Goal: Task Accomplishment & Management: Use online tool/utility

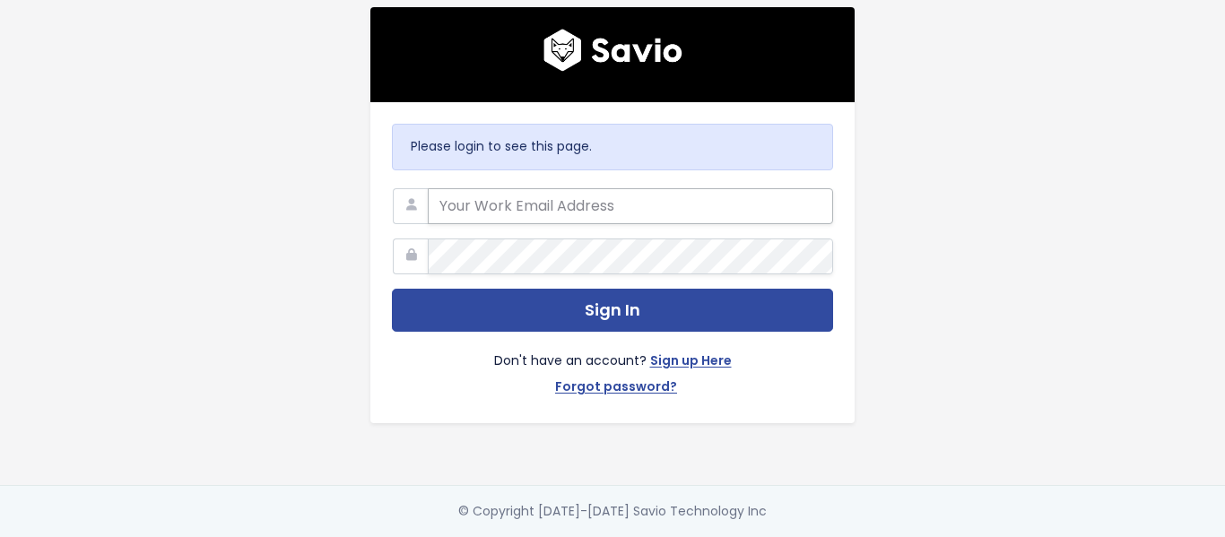
type input "[EMAIL_ADDRESS][PERSON_NAME][DOMAIN_NAME]"
click at [651, 208] on input "[EMAIL_ADDRESS][PERSON_NAME][DOMAIN_NAME]" at bounding box center [630, 206] width 405 height 36
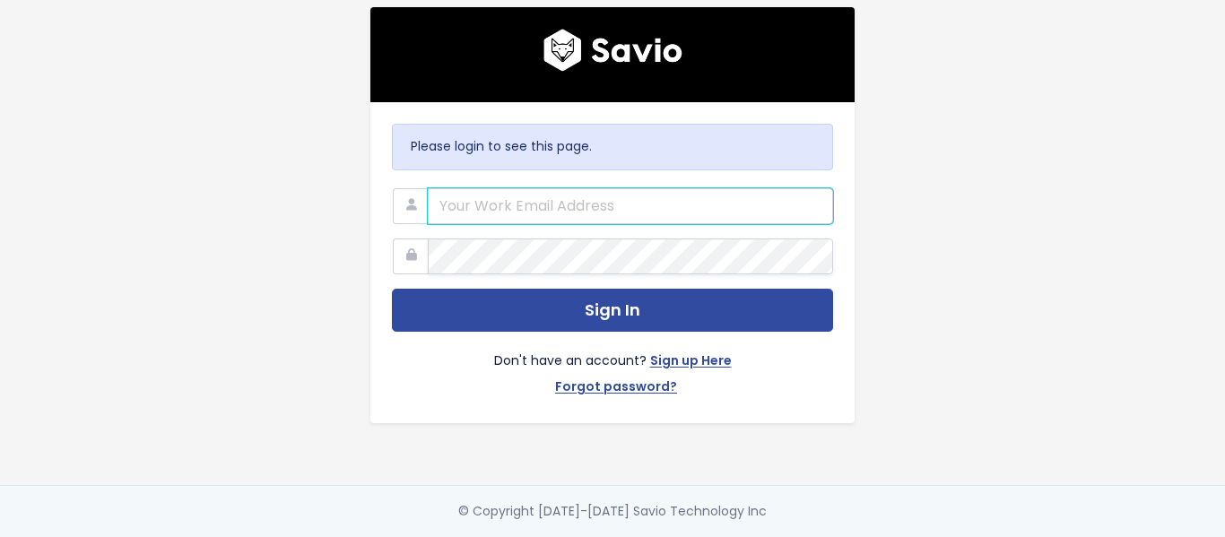
click at [651, 208] on input "email" at bounding box center [630, 206] width 405 height 36
type input "[EMAIL_ADDRESS][PERSON_NAME][DOMAIN_NAME]"
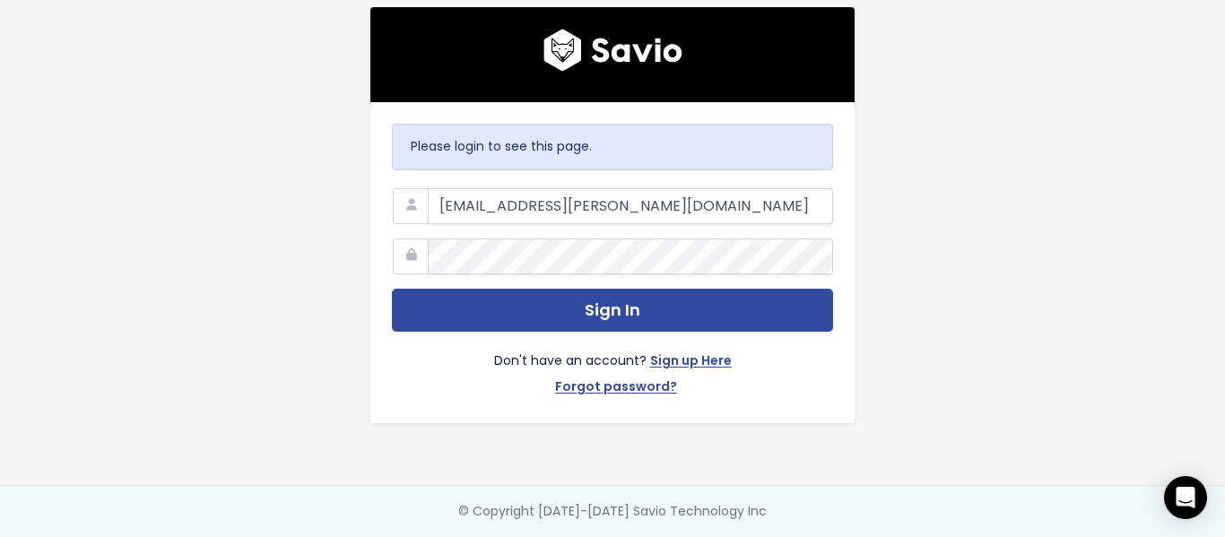
click at [255, 274] on div "Please login to see this page. support@marsello.com Sign In Don't have an accou…" at bounding box center [612, 242] width 1023 height 485
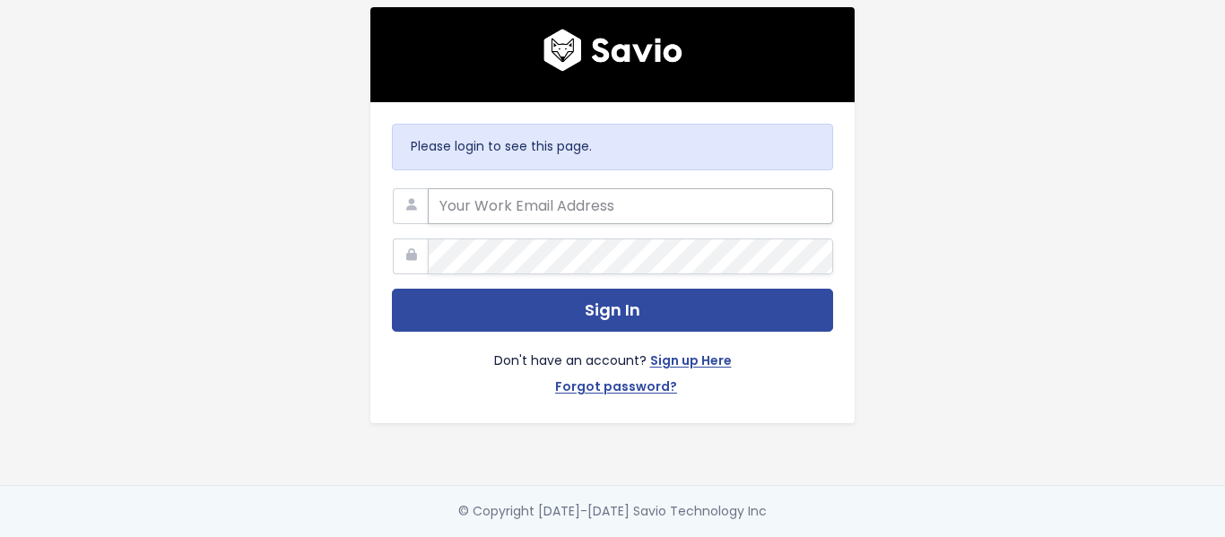
type input "[EMAIL_ADDRESS][PERSON_NAME][DOMAIN_NAME]"
click at [635, 189] on input "[EMAIL_ADDRESS][PERSON_NAME][DOMAIN_NAME]" at bounding box center [630, 206] width 405 height 36
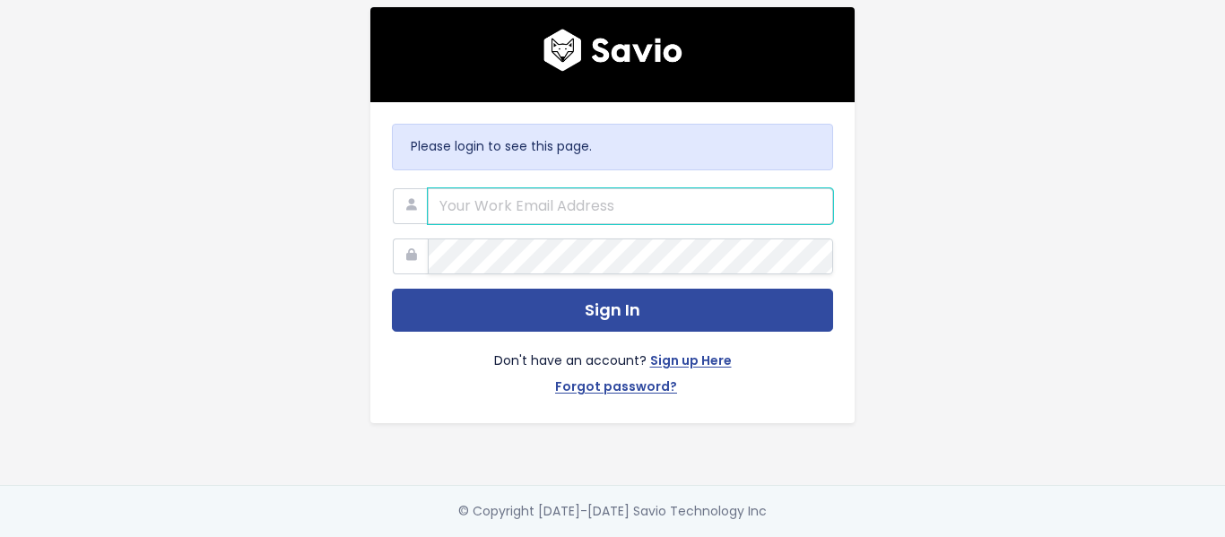
click at [635, 189] on input "email" at bounding box center [630, 206] width 405 height 36
type input "[EMAIL_ADDRESS][PERSON_NAME][DOMAIN_NAME]"
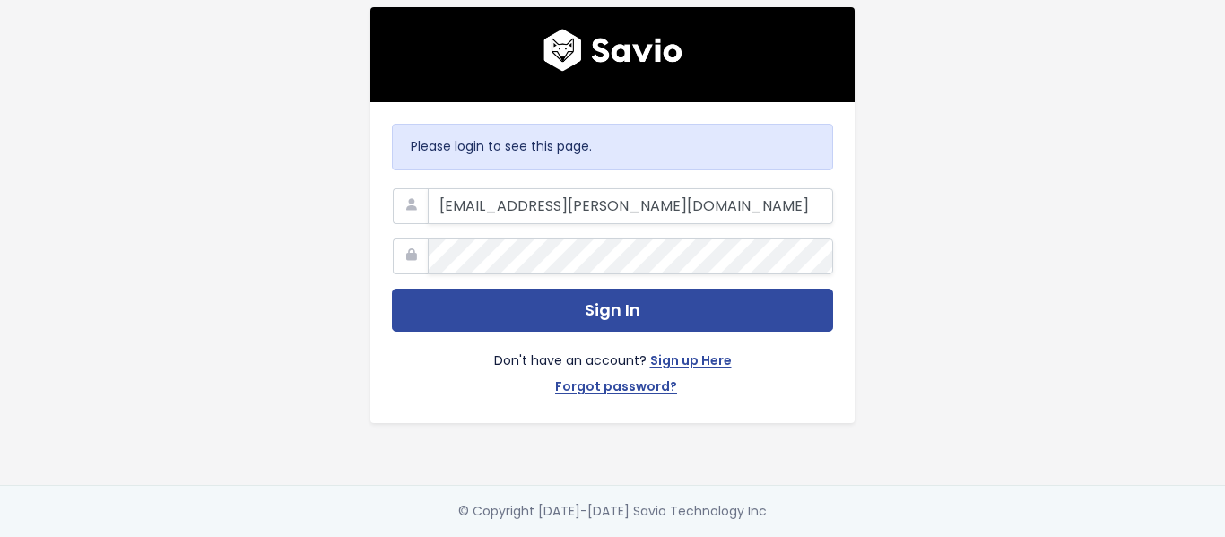
click at [0, 536] on nordpass-portal at bounding box center [0, 537] width 0 height 0
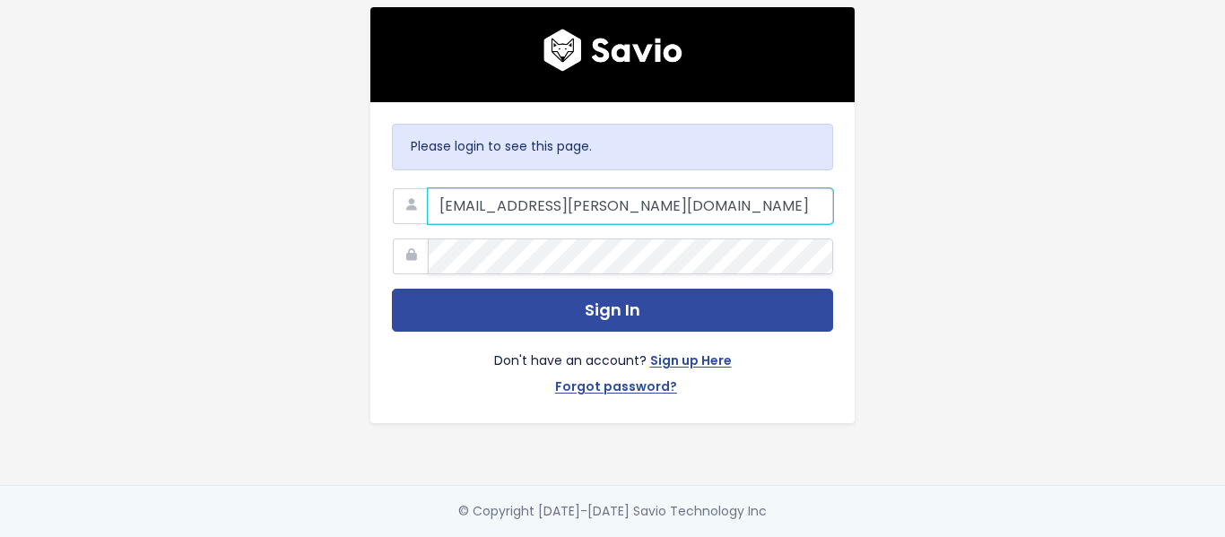
type input "[EMAIL_ADDRESS][PERSON_NAME][DOMAIN_NAME]"
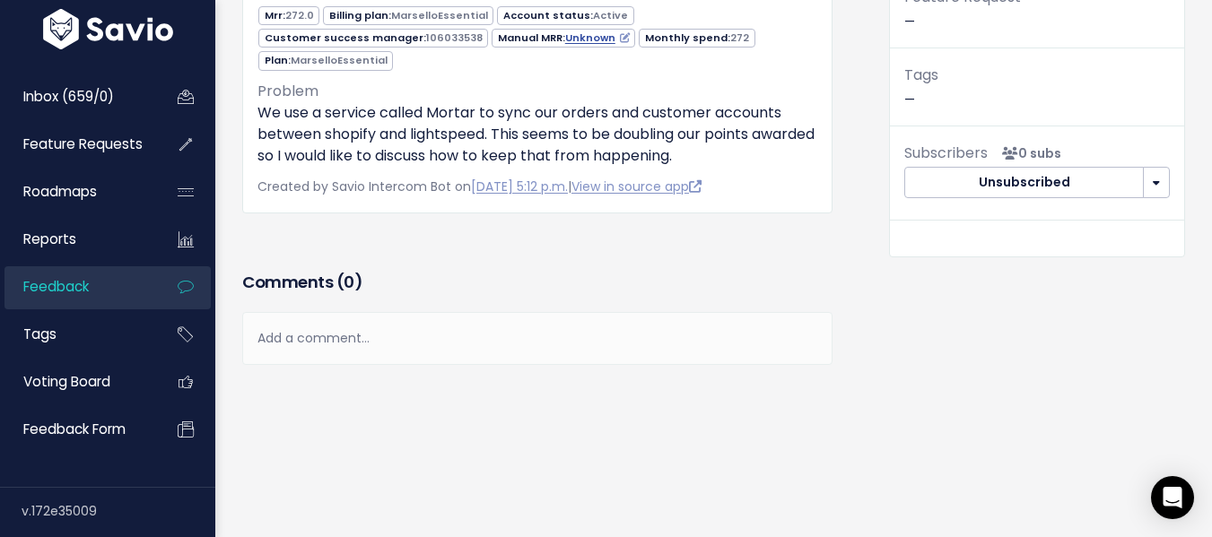
scroll to position [227, 0]
